Goal: Navigation & Orientation: Find specific page/section

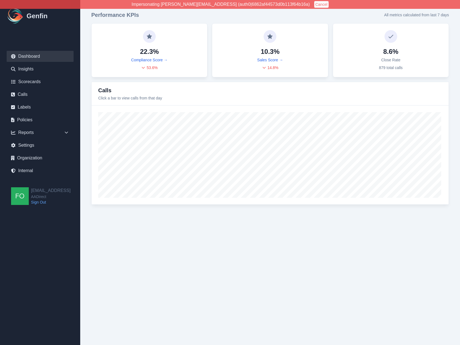
click at [203, 216] on html "Impersonating [PERSON_NAME][EMAIL_ADDRESS] (auth0|6862af44573d0b113f64b16a) Can…" at bounding box center [230, 108] width 460 height 216
click at [200, 216] on html "Impersonating [PERSON_NAME][EMAIL_ADDRESS] (auth0|6862af44573d0b113f64b16a) Can…" at bounding box center [230, 108] width 460 height 216
click at [40, 80] on link "Scorecards" at bounding box center [40, 81] width 67 height 11
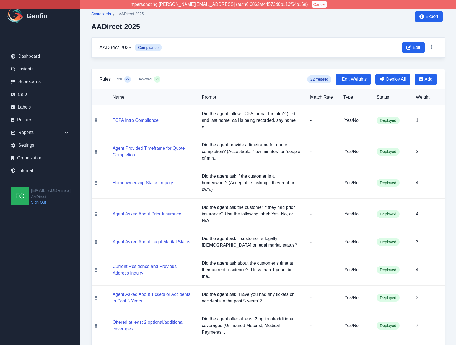
click at [104, 15] on span "Scorecards" at bounding box center [101, 14] width 20 height 6
